Goal: Task Accomplishment & Management: Manage account settings

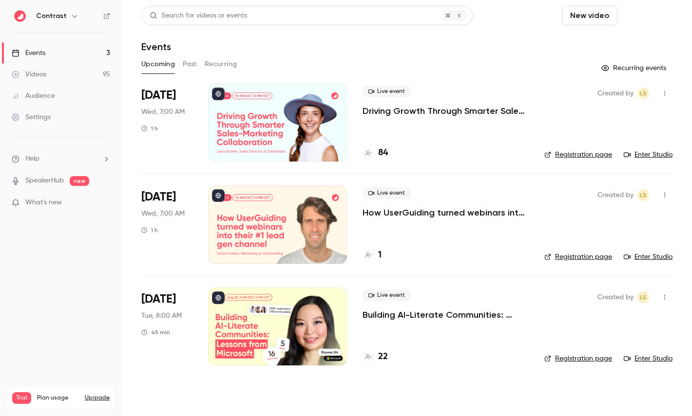
click at [646, 24] on button "Schedule" at bounding box center [646, 15] width 51 height 19
click at [626, 36] on li "One time event" at bounding box center [619, 42] width 105 height 25
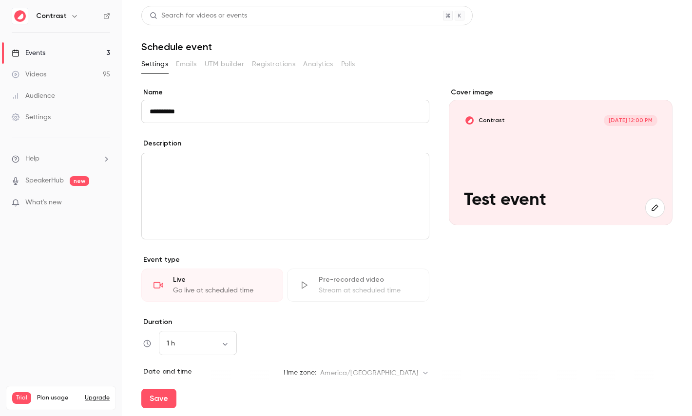
type input "**********"
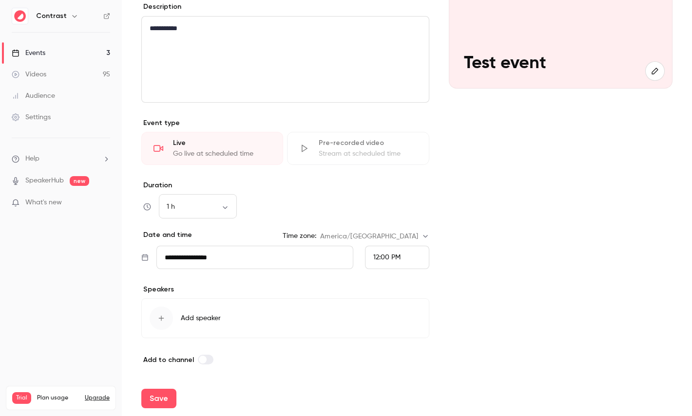
click at [200, 340] on div "**********" at bounding box center [285, 158] width 288 height 415
click at [229, 324] on button "Add speaker" at bounding box center [285, 319] width 288 height 40
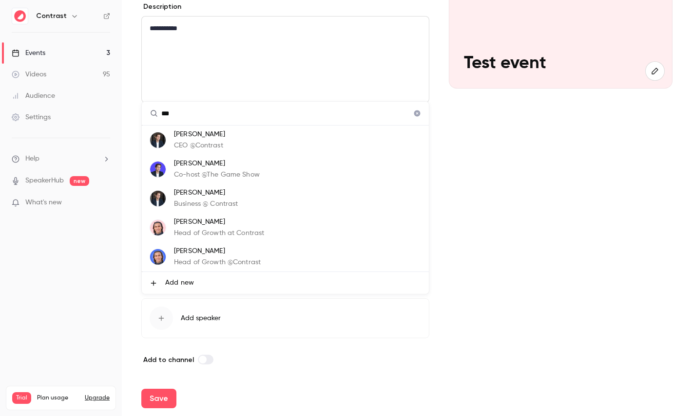
type input "***"
click at [226, 223] on p "[PERSON_NAME]" at bounding box center [219, 222] width 90 height 10
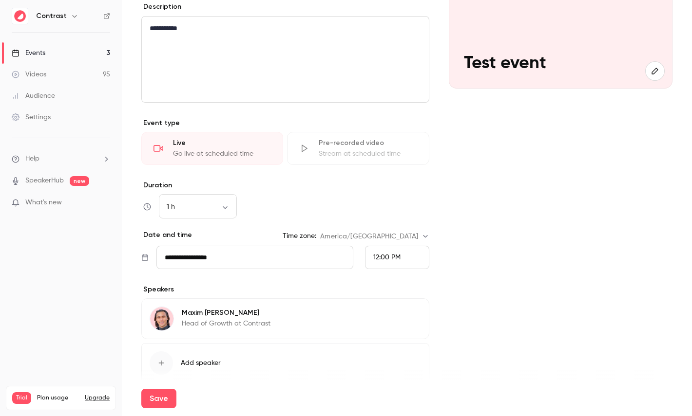
scroll to position [29, 0]
click at [619, 192] on div "Cover image Contrast [DATE] 12:00 PM Test event" at bounding box center [561, 181] width 224 height 460
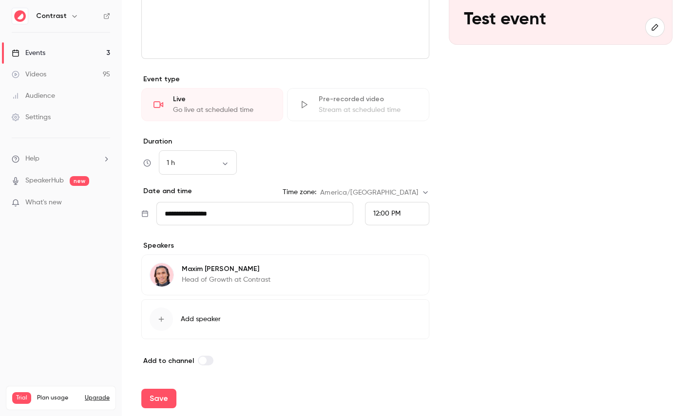
scroll to position [182, 0]
click at [158, 398] on button "Save" at bounding box center [158, 398] width 35 height 19
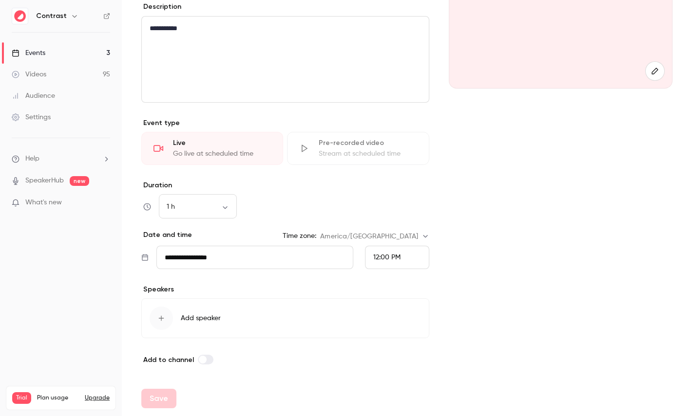
scroll to position [137, 0]
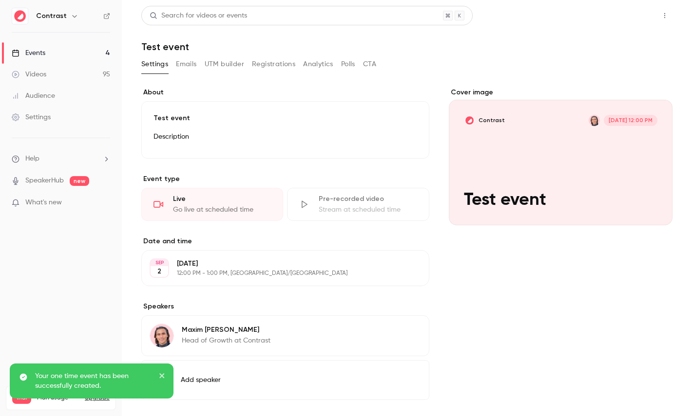
click at [622, 21] on button "Share" at bounding box center [629, 15] width 38 height 19
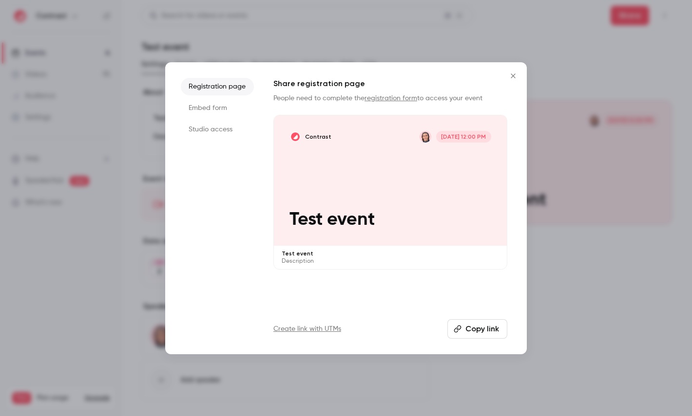
click at [356, 200] on div "Contrast [DATE] 12:00 PM Test event" at bounding box center [390, 180] width 233 height 131
click at [215, 125] on li "Studio access" at bounding box center [217, 130] width 73 height 18
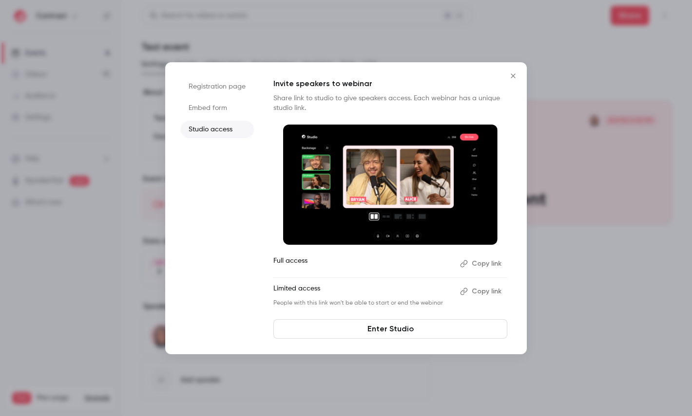
click at [385, 326] on link "Enter Studio" at bounding box center [390, 329] width 234 height 19
click at [220, 84] on li "Registration page" at bounding box center [217, 87] width 73 height 18
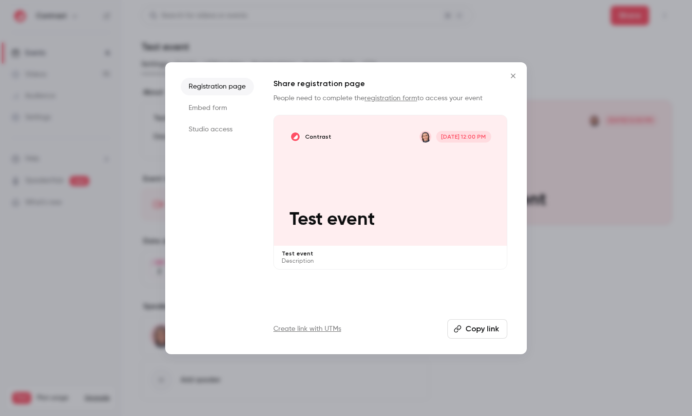
click at [359, 143] on div "Contrast [DATE] 12:00 PM Test event" at bounding box center [390, 180] width 233 height 131
click at [133, 147] on div at bounding box center [346, 208] width 692 height 416
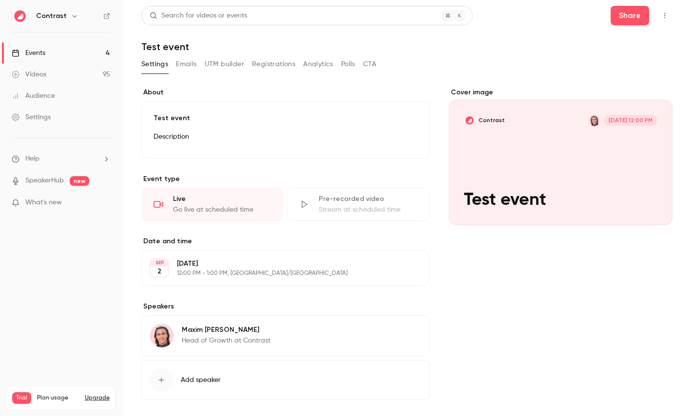
click at [60, 67] on link "Videos 95" at bounding box center [61, 74] width 122 height 21
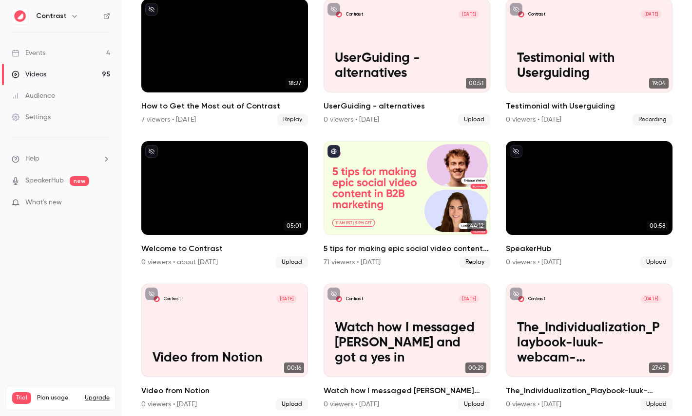
scroll to position [103, 0]
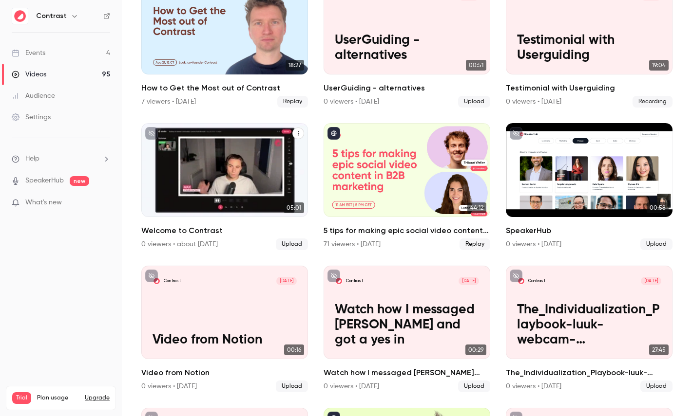
click at [211, 184] on div "Welcome to Contrast" at bounding box center [224, 170] width 167 height 94
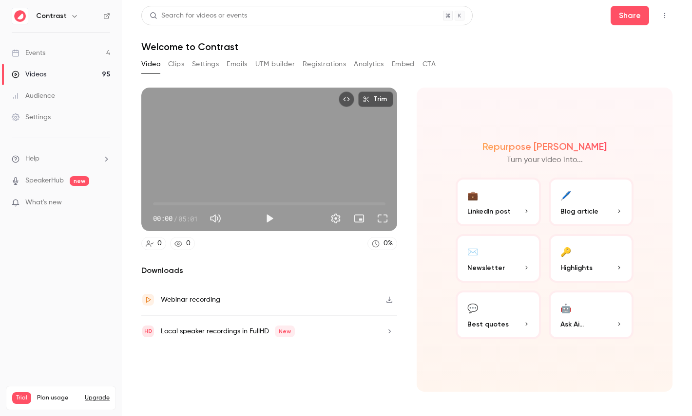
click at [181, 62] on button "Clips" at bounding box center [176, 65] width 16 height 16
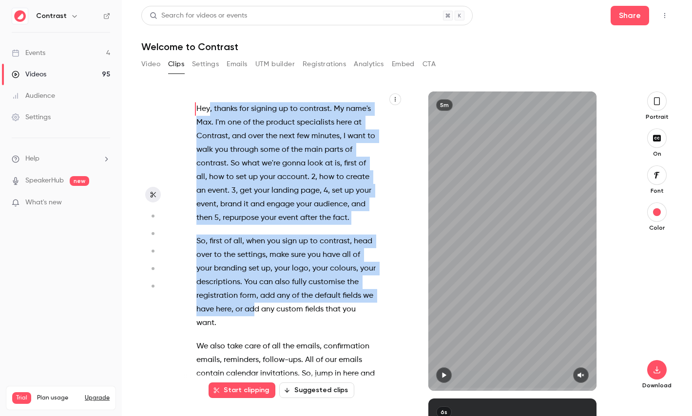
drag, startPoint x: 195, startPoint y: 109, endPoint x: 254, endPoint y: 316, distance: 215.1
click at [253, 315] on div "Hey , thanks for signing up to contrast . My name's [PERSON_NAME] . I'm one of …" at bounding box center [291, 246] width 214 height 290
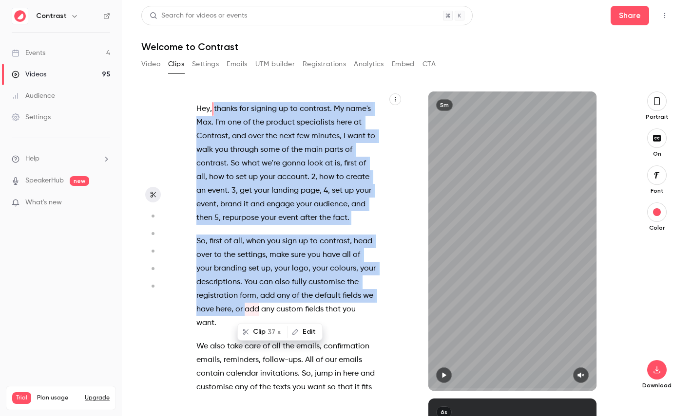
click at [273, 334] on span "37 s" at bounding box center [273, 332] width 13 height 10
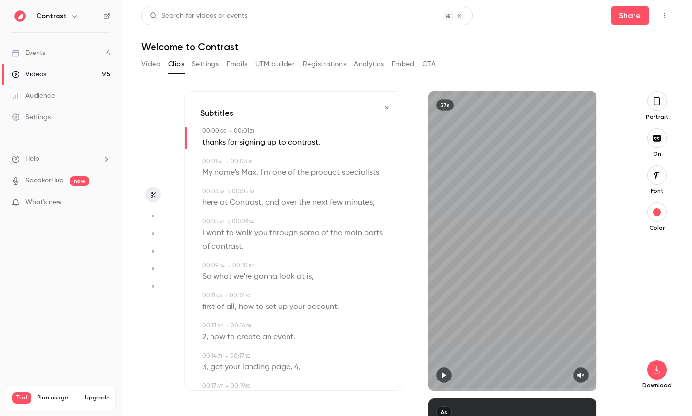
type input "*"
click at [655, 97] on icon "button" at bounding box center [657, 101] width 8 height 11
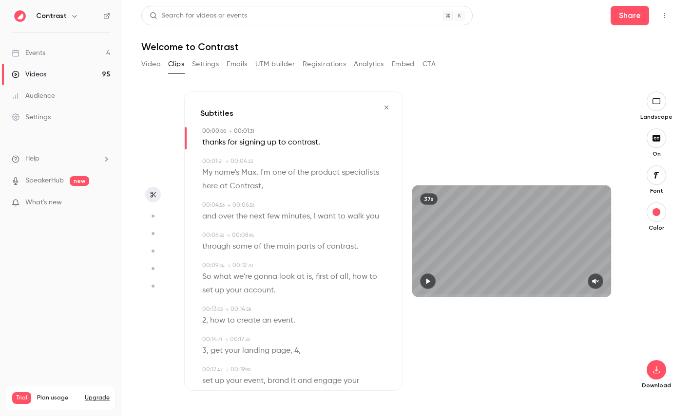
click at [331, 174] on span "product" at bounding box center [325, 173] width 29 height 14
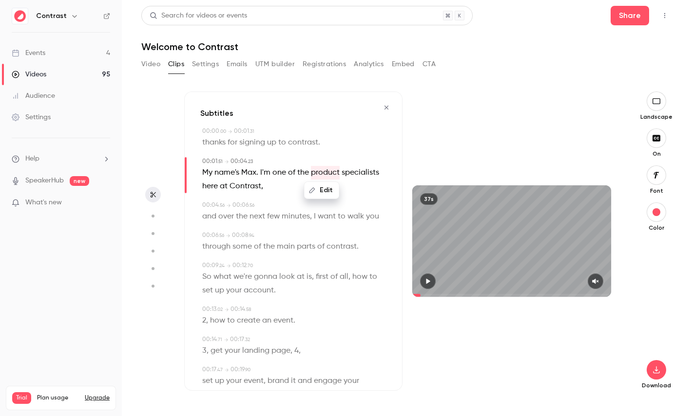
type input "***"
click at [327, 192] on button "Edit" at bounding box center [322, 191] width 34 height 16
type input "********"
click at [151, 211] on button "button" at bounding box center [153, 216] width 16 height 16
type input "***"
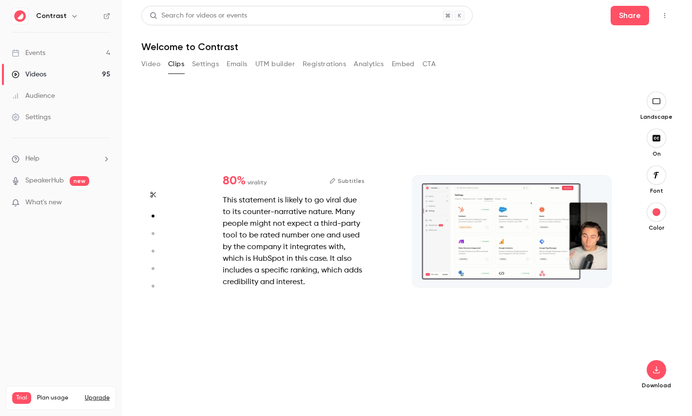
scroll to position [307, 0]
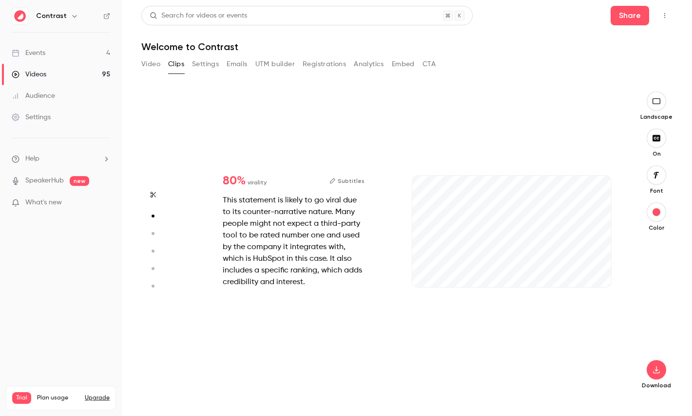
type input "*"
click at [151, 232] on icon "button" at bounding box center [152, 233] width 9 height 7
type input "***"
type input "*"
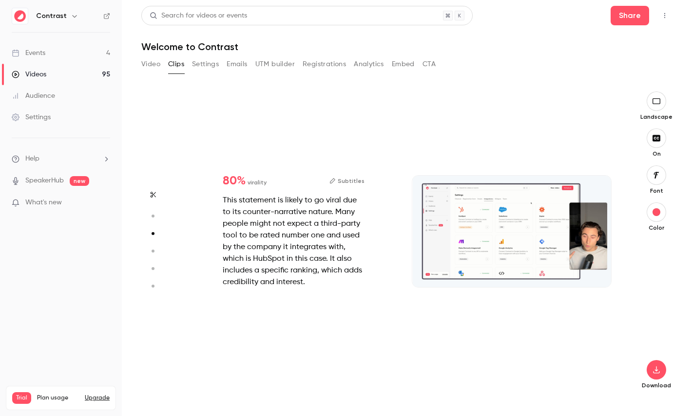
type input "***"
type input "*"
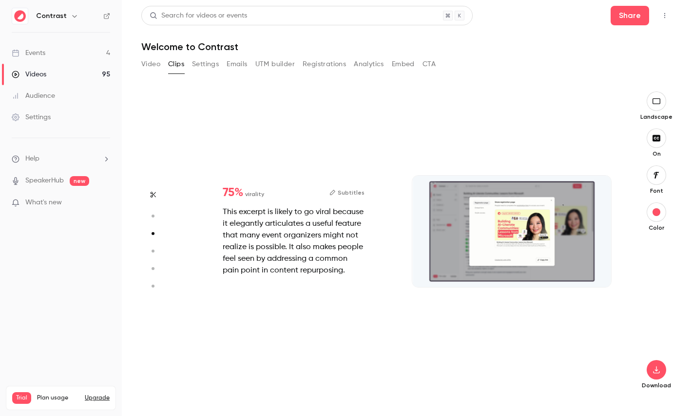
type input "*"
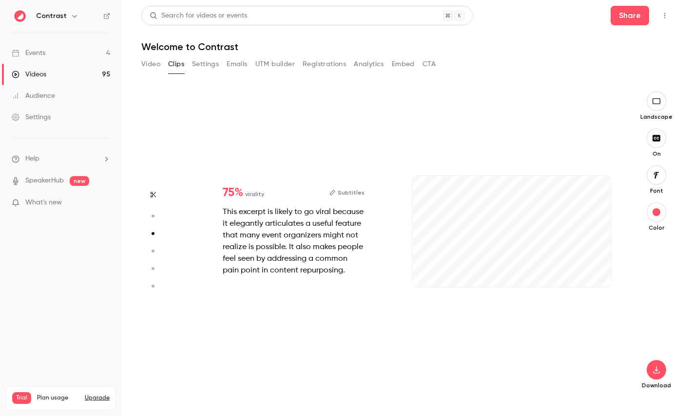
click at [152, 252] on circle "button" at bounding box center [152, 251] width 3 height 3
type input "***"
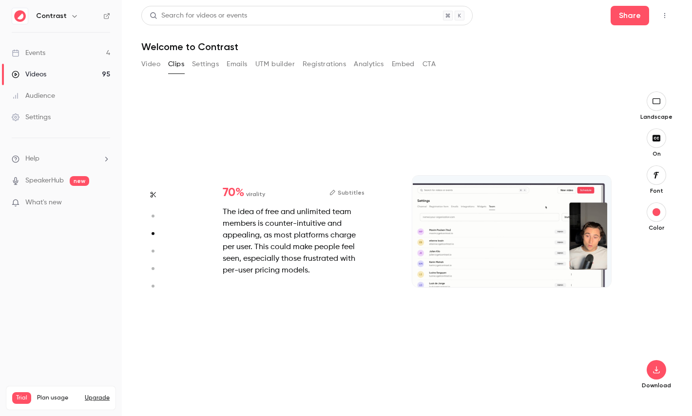
type input "*"
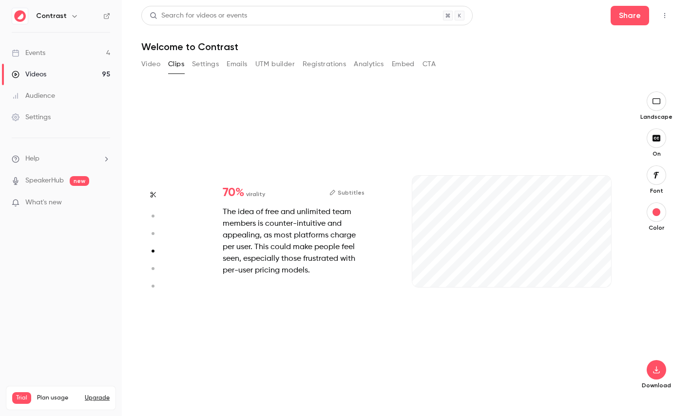
scroll to position [922, 0]
type input "****"
click at [63, 70] on link "Videos 95" at bounding box center [61, 74] width 122 height 21
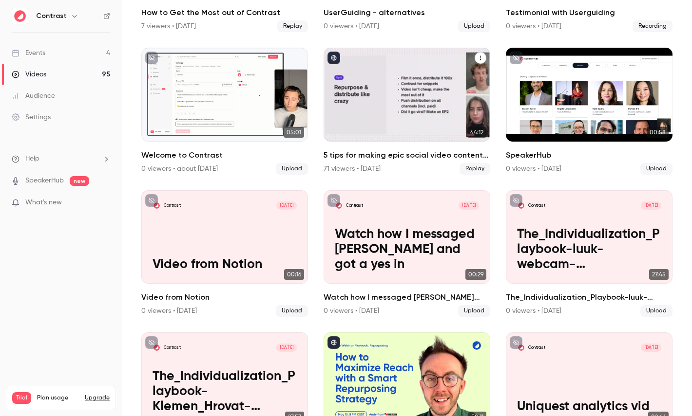
scroll to position [188, 0]
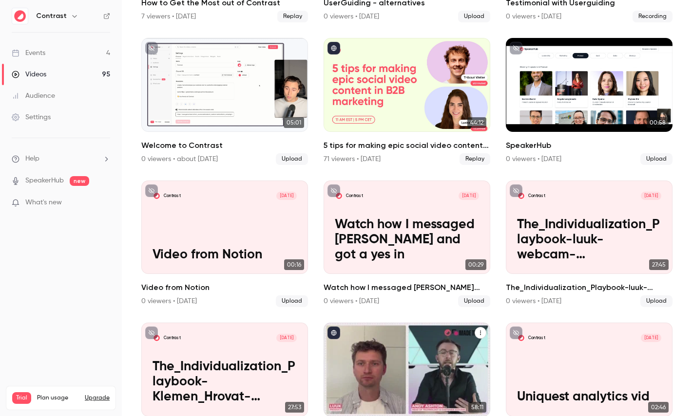
click at [364, 354] on div "Build a Content Engine: Repurposing Strategies for SaaS Teams" at bounding box center [406, 370] width 167 height 94
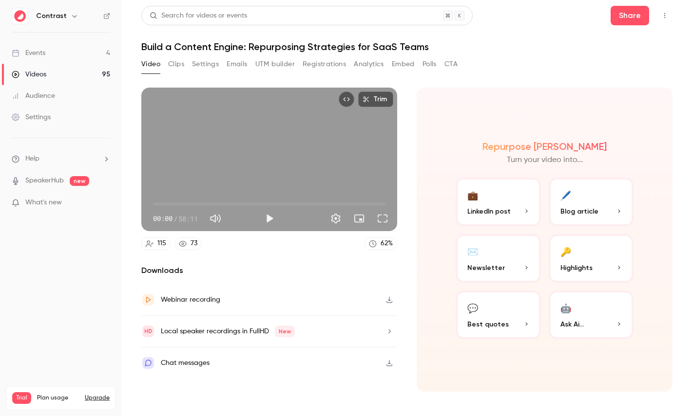
click at [184, 219] on span "58:11" at bounding box center [187, 219] width 19 height 10
drag, startPoint x: 184, startPoint y: 219, endPoint x: 195, endPoint y: 219, distance: 11.2
click at [195, 219] on span "58:11" at bounding box center [187, 219] width 19 height 10
click at [261, 276] on h2 "Downloads" at bounding box center [269, 271] width 256 height 12
click at [591, 251] on button "🔑 Highlights" at bounding box center [590, 258] width 85 height 49
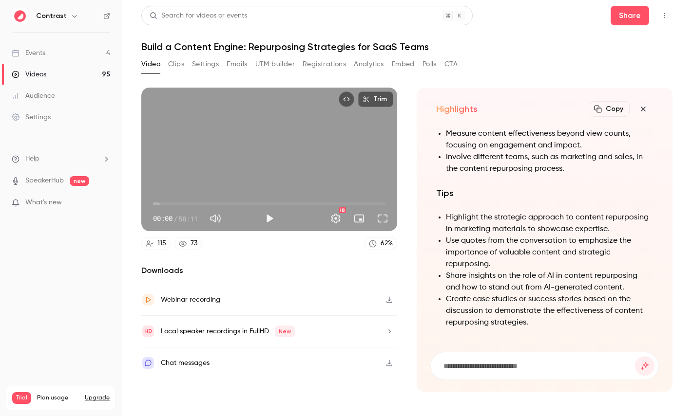
click at [199, 51] on h1 "Build a Content Engine: Repurposing Strategies for SaaS Teams" at bounding box center [406, 47] width 531 height 12
drag, startPoint x: 199, startPoint y: 51, endPoint x: 223, endPoint y: 51, distance: 23.4
click at [223, 51] on h1 "Build a Content Engine: Repurposing Strategies for SaaS Teams" at bounding box center [406, 47] width 531 height 12
copy h1 "Content Engine"
click at [479, 365] on input at bounding box center [538, 366] width 192 height 11
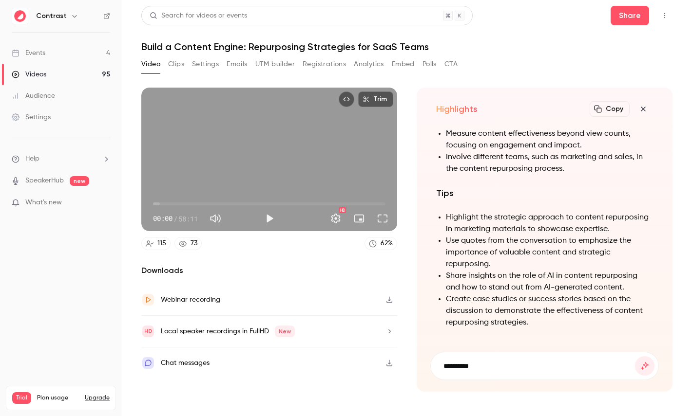
paste input "**********"
type input "**********"
click at [635, 357] on button "submit" at bounding box center [644, 366] width 19 height 19
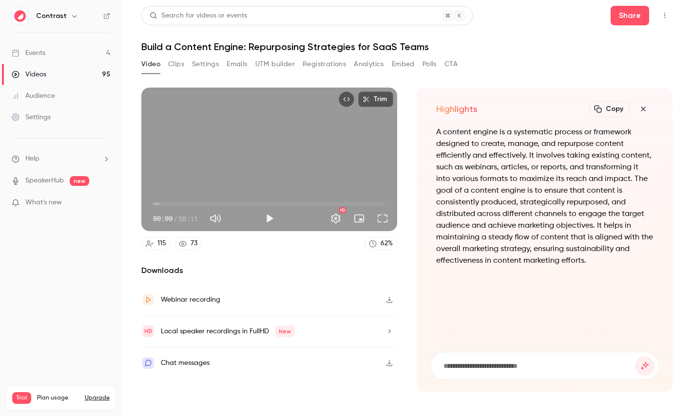
click at [642, 106] on icon "button" at bounding box center [643, 109] width 12 height 8
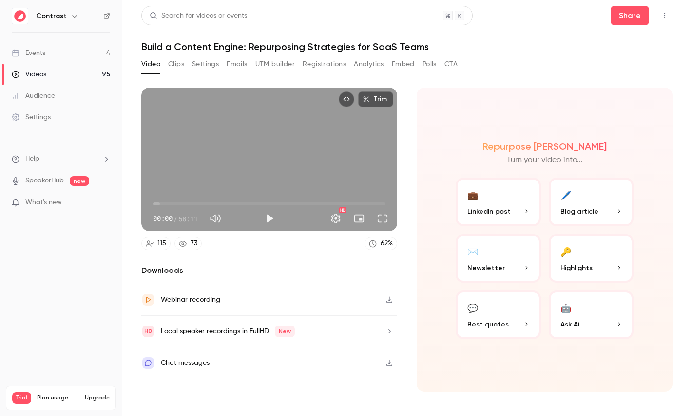
click at [346, 97] on icon "Embed video" at bounding box center [346, 99] width 7 height 7
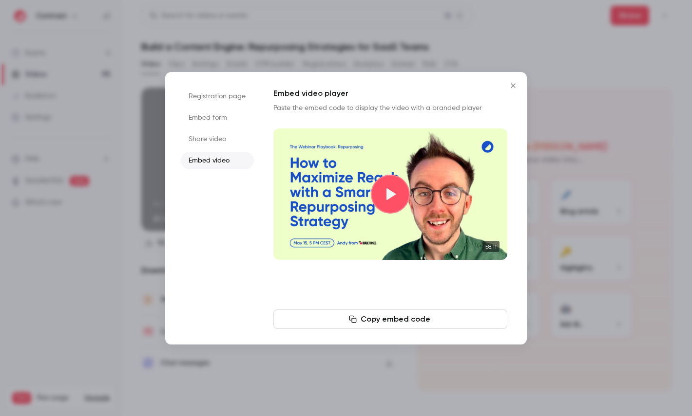
click at [184, 32] on div at bounding box center [346, 208] width 692 height 416
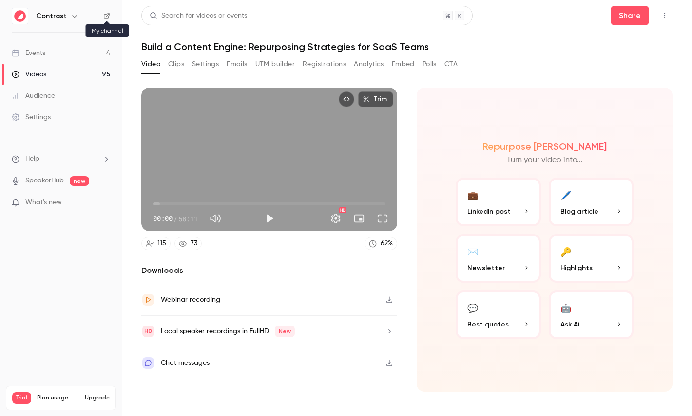
click at [106, 16] on icon at bounding box center [106, 16] width 7 height 7
click at [39, 112] on link "Settings" at bounding box center [61, 117] width 122 height 21
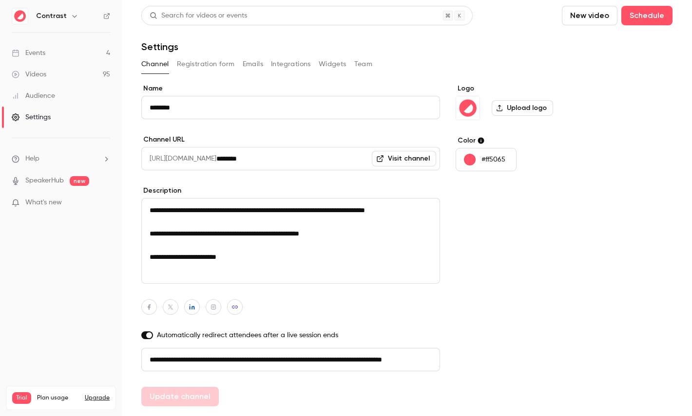
click at [221, 61] on button "Registration form" at bounding box center [206, 65] width 58 height 16
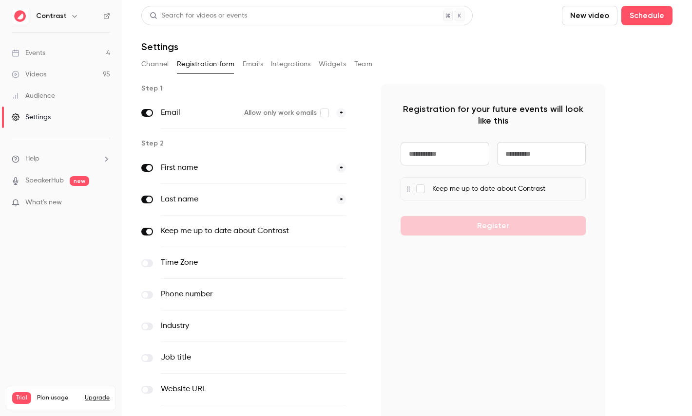
scroll to position [95, 0]
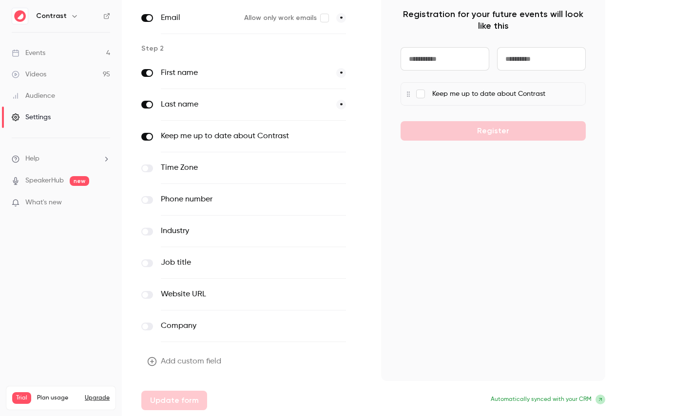
click at [198, 363] on button "Add custom field" at bounding box center [185, 361] width 88 height 19
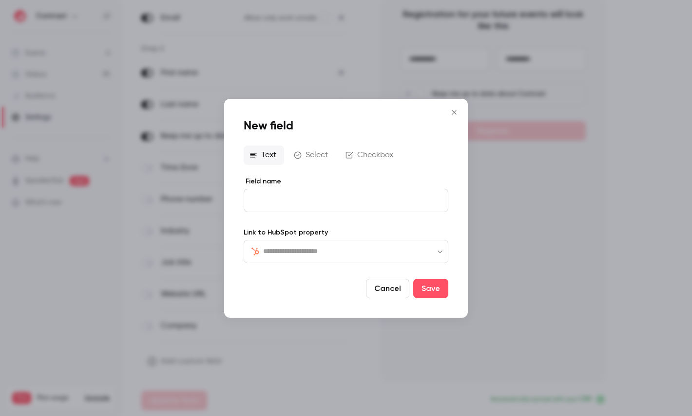
click at [299, 245] on div "​ ​" at bounding box center [346, 251] width 205 height 23
type input "***"
click at [291, 270] on li "CRM" at bounding box center [346, 278] width 205 height 23
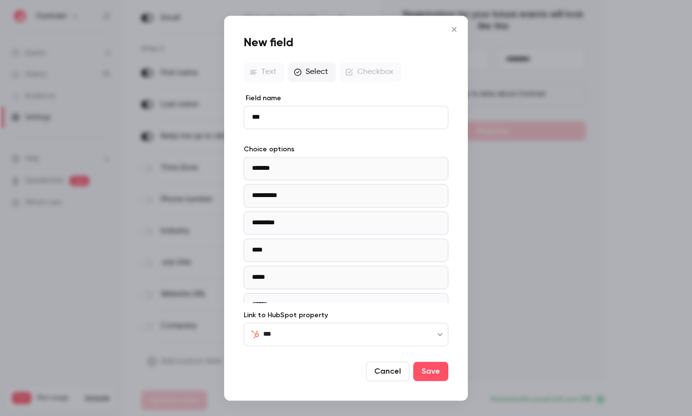
click at [498, 80] on div at bounding box center [346, 208] width 692 height 416
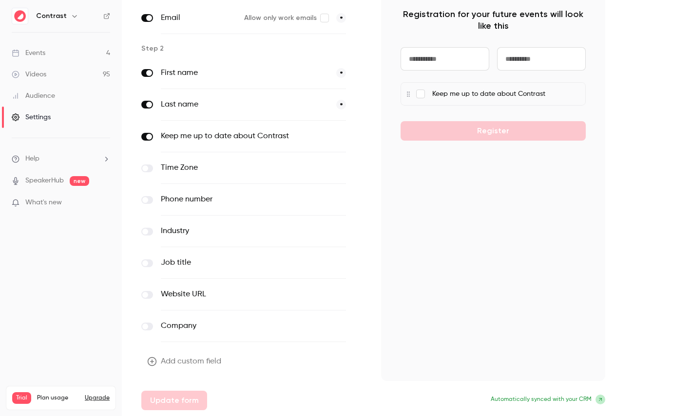
scroll to position [0, 0]
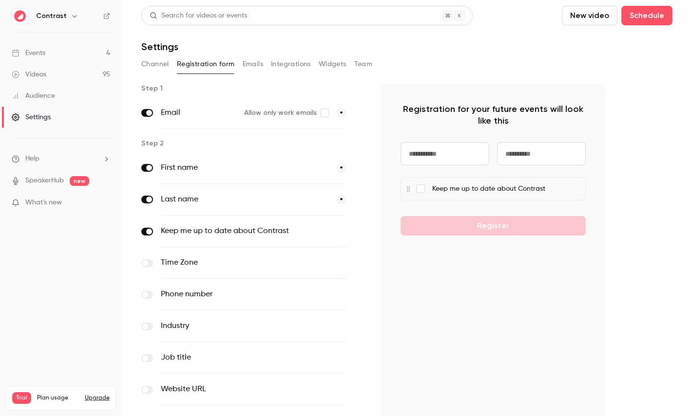
click at [254, 58] on button "Emails" at bounding box center [253, 65] width 20 height 16
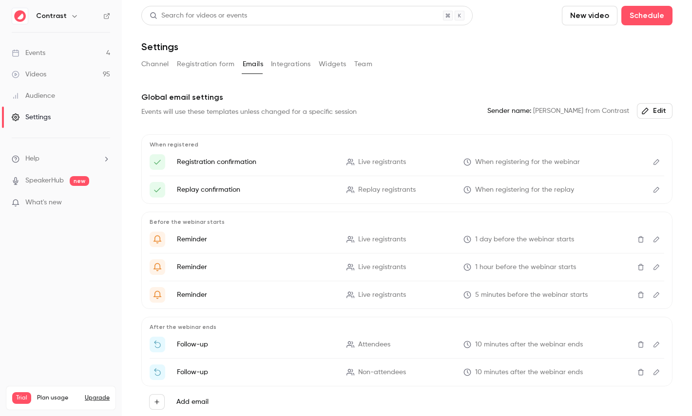
scroll to position [42, 0]
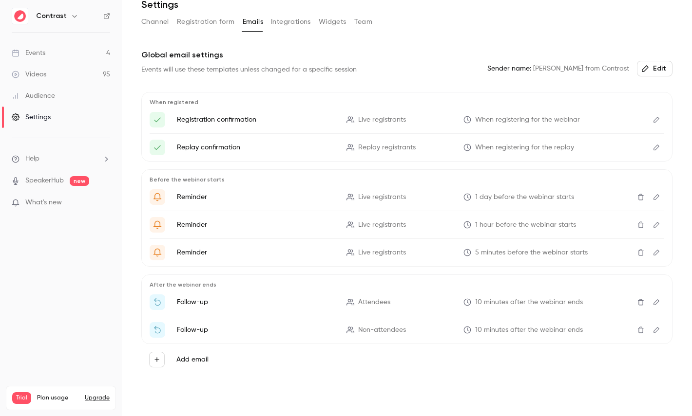
click at [284, 26] on button "Integrations" at bounding box center [291, 22] width 40 height 16
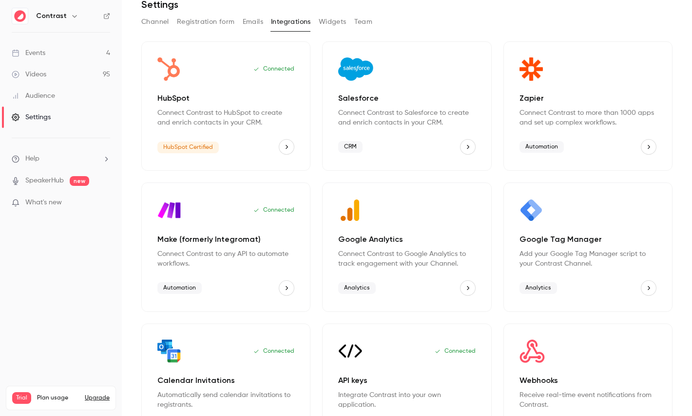
click at [360, 19] on button "Team" at bounding box center [363, 22] width 19 height 16
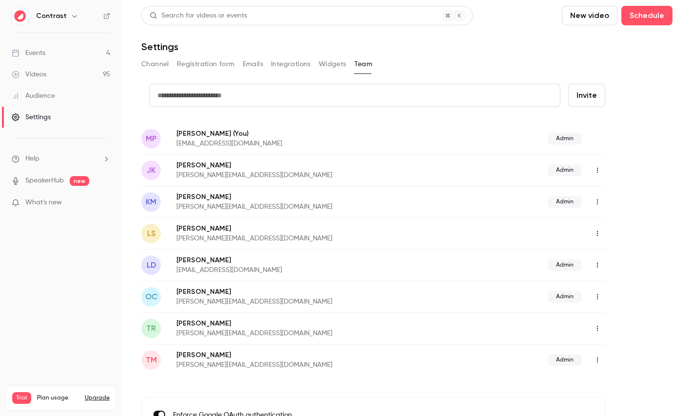
click at [61, 100] on link "Audience" at bounding box center [61, 95] width 122 height 21
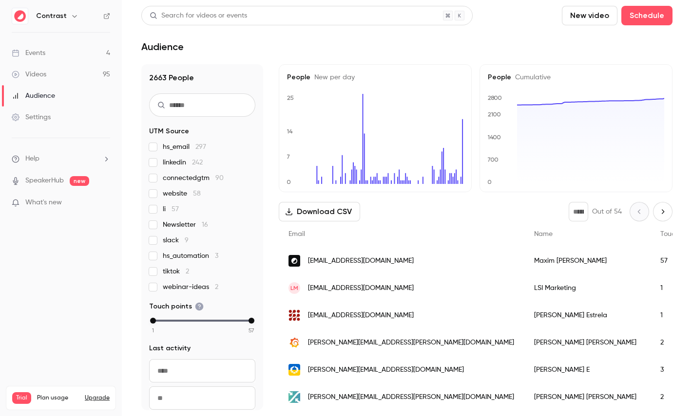
click at [524, 260] on div "[PERSON_NAME]" at bounding box center [587, 260] width 126 height 27
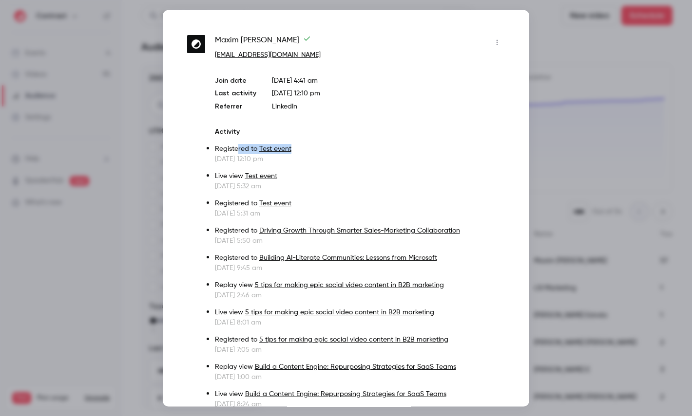
drag, startPoint x: 237, startPoint y: 149, endPoint x: 324, endPoint y: 149, distance: 87.2
click at [324, 149] on p "Registered to Test event" at bounding box center [360, 149] width 290 height 10
drag, startPoint x: 221, startPoint y: 176, endPoint x: 287, endPoint y: 176, distance: 65.8
click at [287, 176] on p "Live view Test event" at bounding box center [360, 176] width 290 height 10
click at [603, 152] on div at bounding box center [346, 208] width 692 height 416
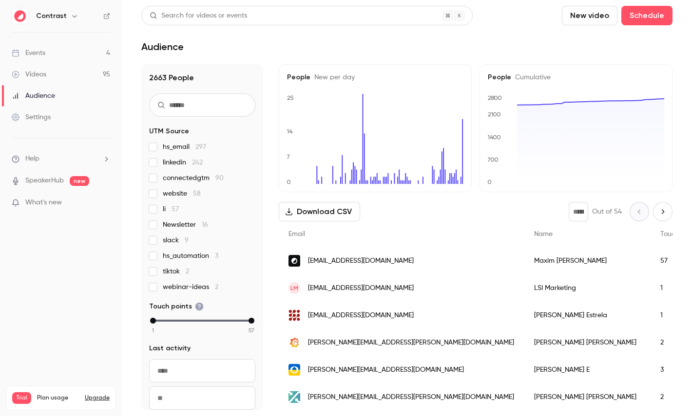
click at [43, 77] on div "Videos" at bounding box center [29, 75] width 35 height 10
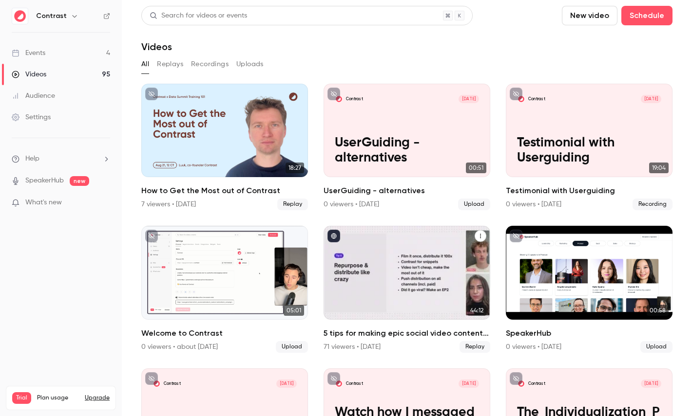
click at [369, 263] on div "5 tips for making epic social video content in B2B marketing" at bounding box center [406, 273] width 167 height 94
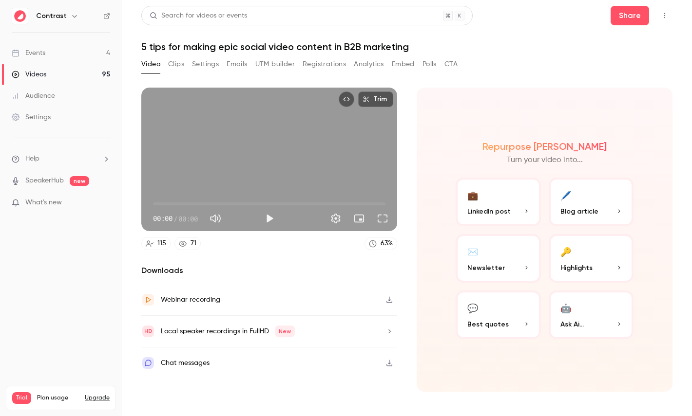
click at [323, 67] on button "Registrations" at bounding box center [324, 65] width 43 height 16
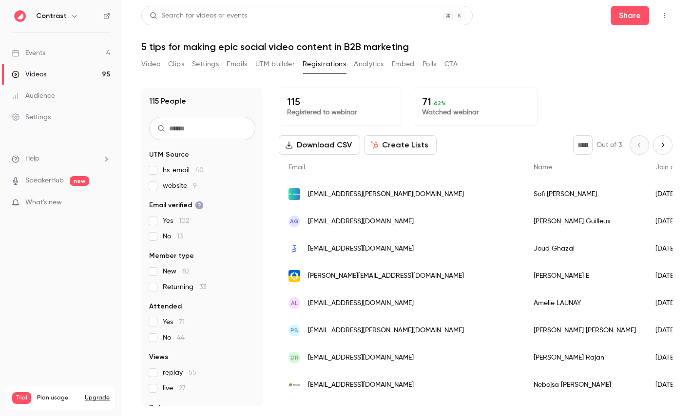
scroll to position [45, 0]
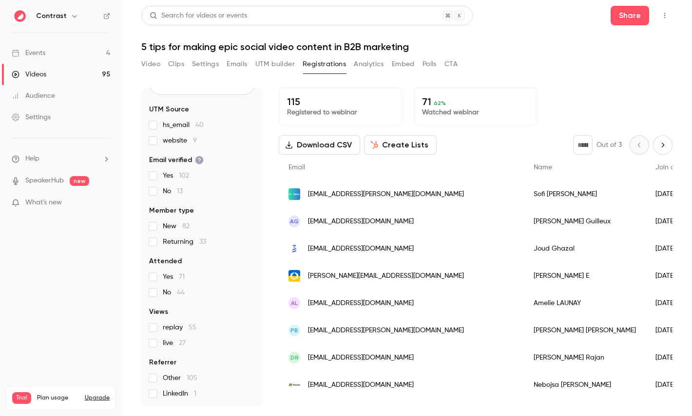
click at [397, 142] on button "Create Lists" at bounding box center [400, 144] width 73 height 19
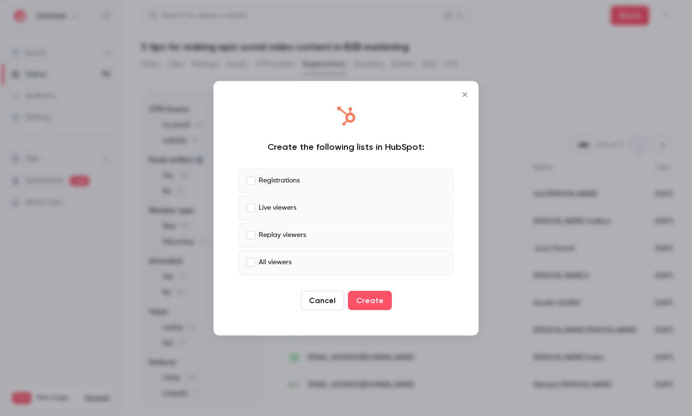
drag, startPoint x: 292, startPoint y: 216, endPoint x: 294, endPoint y: 223, distance: 7.0
click at [292, 216] on label "Live viewers" at bounding box center [346, 207] width 214 height 25
click at [302, 241] on label "Replay viewers" at bounding box center [346, 235] width 214 height 25
click at [305, 256] on label "All viewers" at bounding box center [346, 262] width 214 height 25
click at [325, 210] on label "Live viewers" at bounding box center [346, 207] width 214 height 25
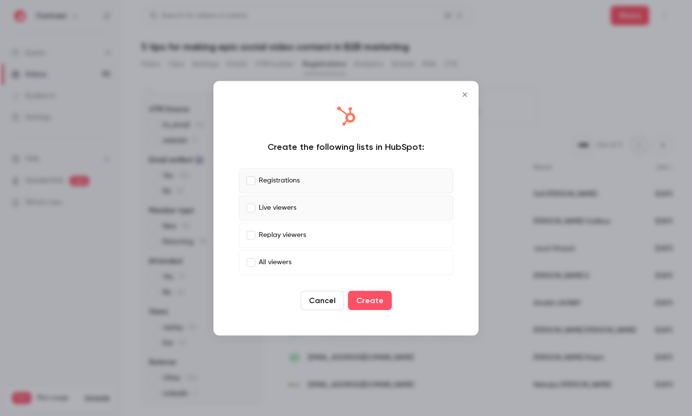
click at [364, 176] on label "Registrations" at bounding box center [346, 180] width 214 height 25
click at [566, 169] on div at bounding box center [346, 208] width 692 height 416
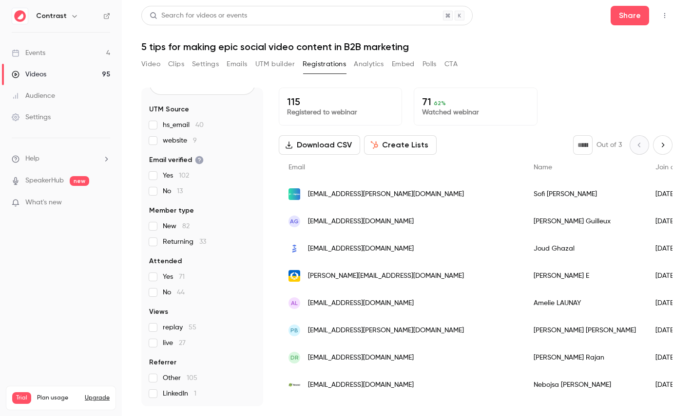
click at [363, 58] on button "Analytics" at bounding box center [369, 65] width 30 height 16
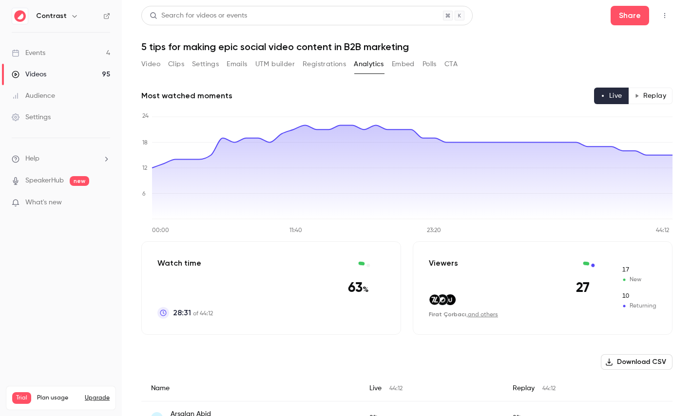
click at [652, 98] on button "Replay" at bounding box center [650, 96] width 44 height 17
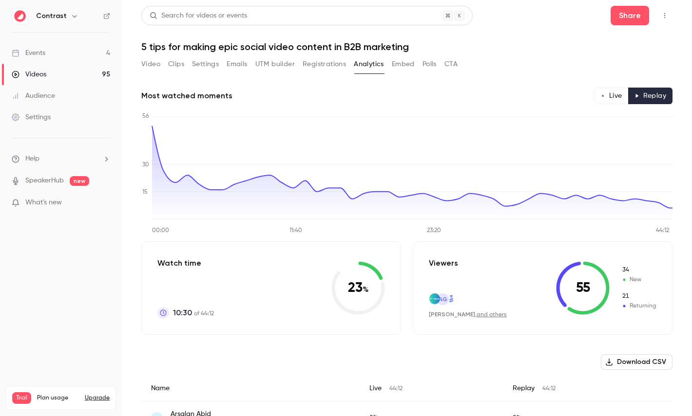
click at [615, 98] on button "Live" at bounding box center [611, 96] width 35 height 17
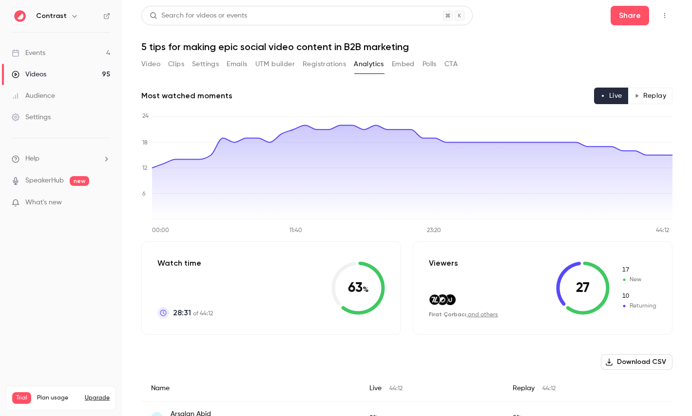
click at [411, 63] on button "Embed" at bounding box center [403, 65] width 23 height 16
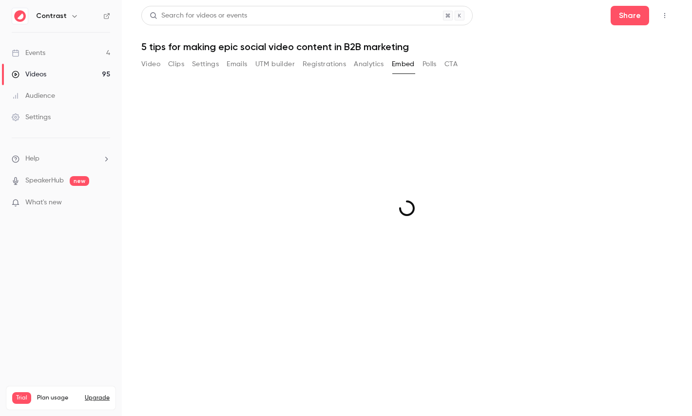
click at [429, 63] on button "Polls" at bounding box center [429, 65] width 14 height 16
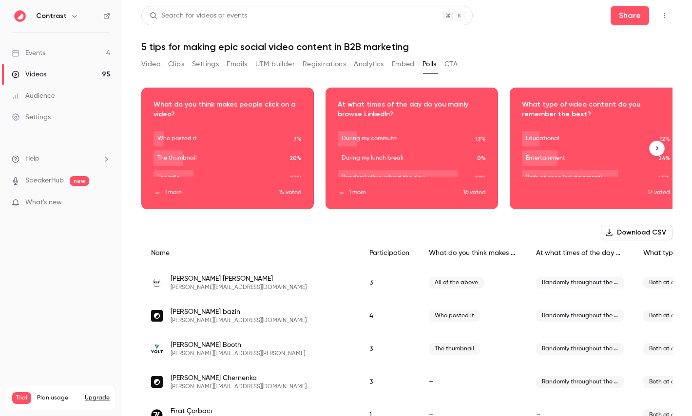
click at [252, 184] on div "Download image" at bounding box center [227, 148] width 171 height 121
click at [452, 62] on button "CTA" at bounding box center [450, 65] width 13 height 16
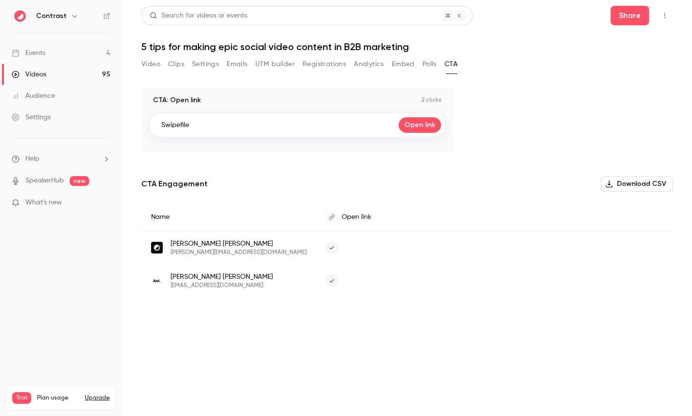
click at [75, 15] on button "button" at bounding box center [75, 16] width 12 height 12
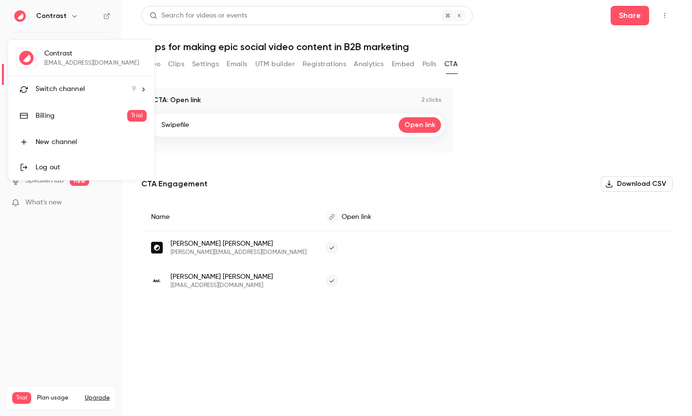
click at [63, 91] on span "Switch channel" at bounding box center [60, 89] width 49 height 10
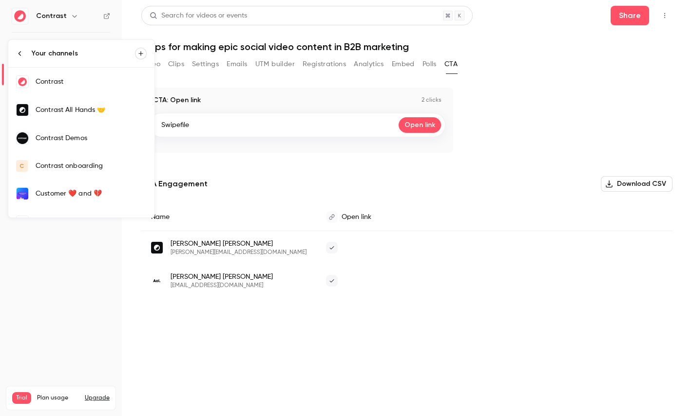
scroll to position [102, 0]
